Goal: Information Seeking & Learning: Learn about a topic

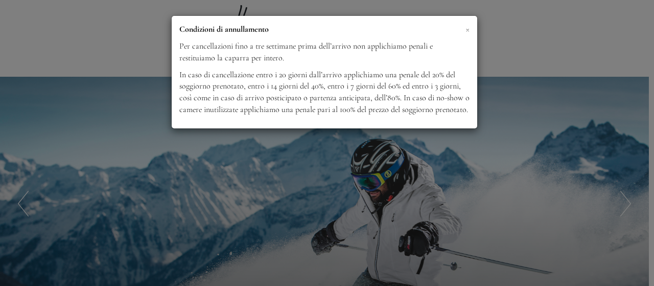
click at [466, 28] on span "×" at bounding box center [468, 28] width 4 height 13
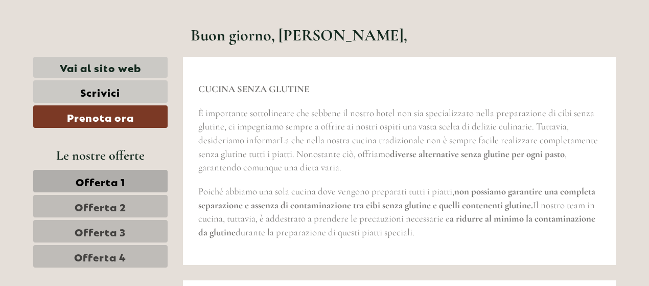
scroll to position [358, 0]
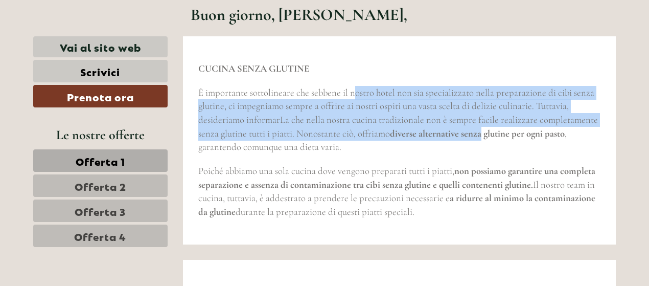
drag, startPoint x: 359, startPoint y: 97, endPoint x: 479, endPoint y: 133, distance: 126.0
click at [479, 133] on span "È importante sottolineare che sebbene il nostro hotel non sia specializzato nel…" at bounding box center [398, 120] width 400 height 66
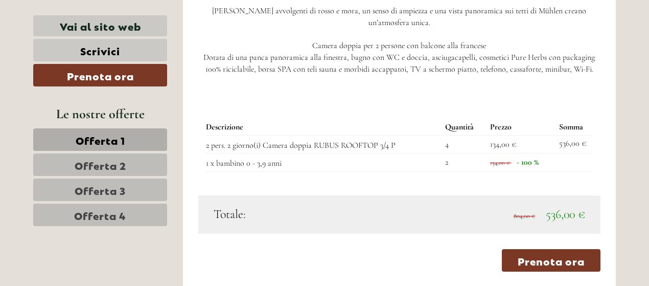
scroll to position [1176, 0]
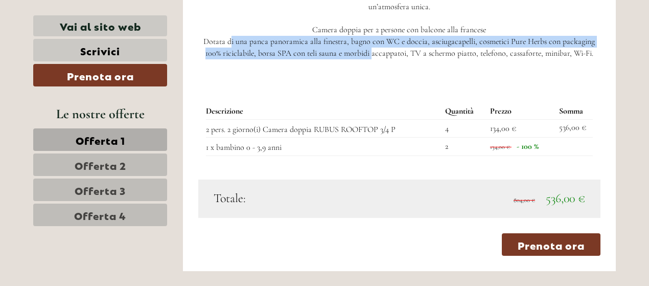
drag, startPoint x: 234, startPoint y: 26, endPoint x: 372, endPoint y: 45, distance: 138.8
click at [372, 45] on p "Soggiornare qui è come celebrare la vita con le persone del cuore… (ca. 26 m²) …" at bounding box center [399, 6] width 403 height 105
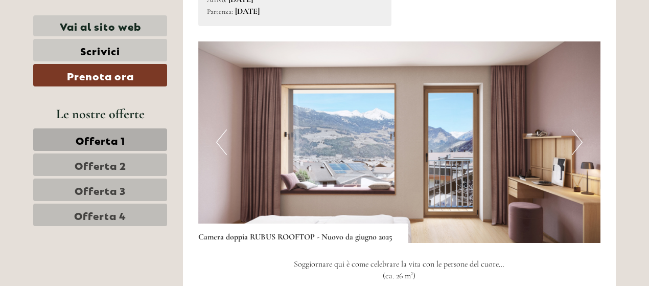
scroll to position [869, 0]
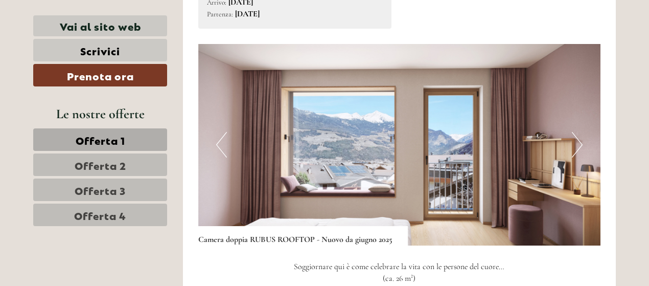
click at [576, 153] on button "Next" at bounding box center [577, 145] width 11 height 26
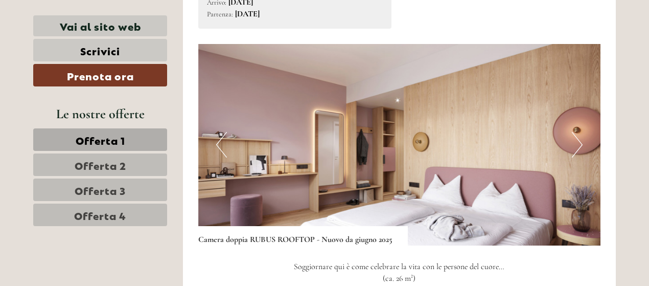
click at [576, 153] on button "Next" at bounding box center [577, 145] width 11 height 26
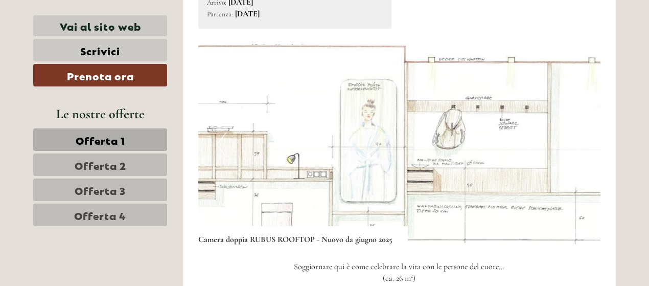
click at [576, 153] on button "Next" at bounding box center [577, 145] width 11 height 26
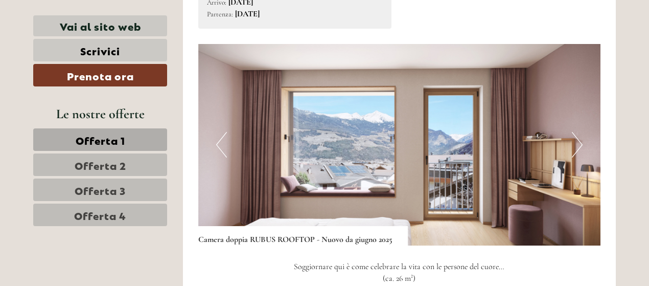
drag, startPoint x: 576, startPoint y: 153, endPoint x: 580, endPoint y: 162, distance: 9.9
click at [580, 162] on div "Previous Next" at bounding box center [399, 144] width 403 height 201
click at [574, 148] on button "Next" at bounding box center [577, 145] width 11 height 26
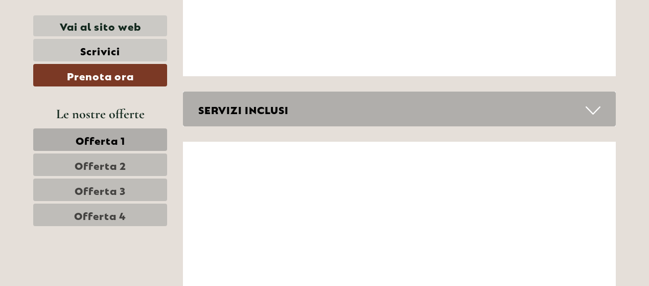
scroll to position [4805, 0]
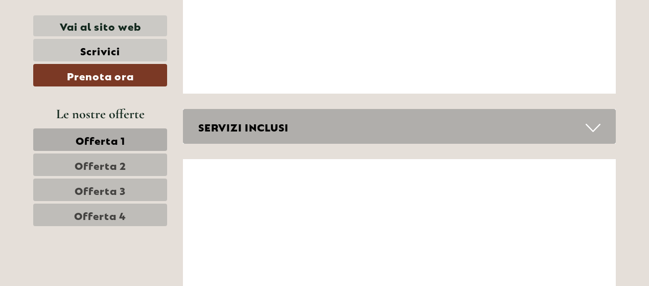
click at [596, 119] on icon at bounding box center [593, 127] width 15 height 17
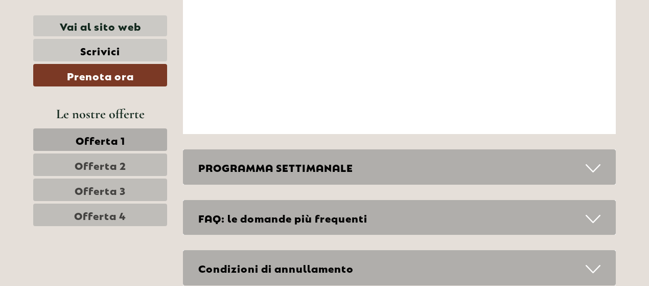
scroll to position [5521, 0]
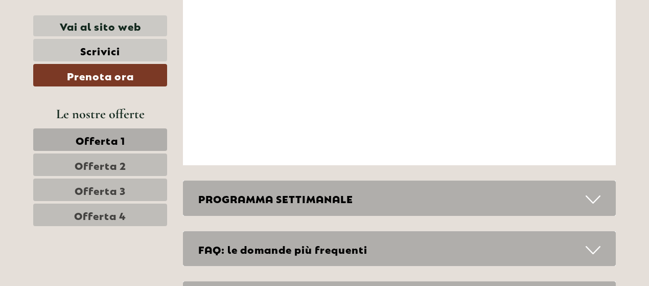
click at [581, 180] on div "PROGRAMMA SETTIMANALE" at bounding box center [399, 197] width 433 height 35
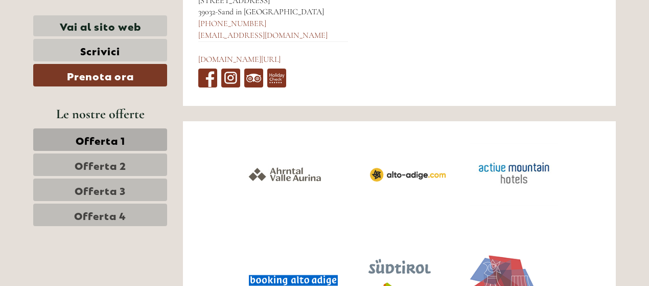
scroll to position [6289, 0]
